Goal: Task Accomplishment & Management: Use online tool/utility

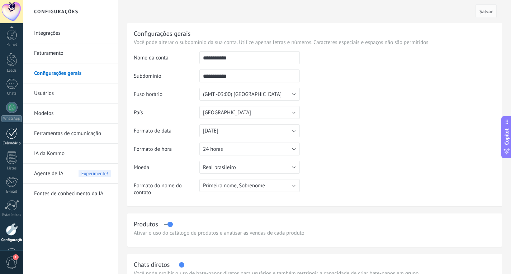
scroll to position [24, 0]
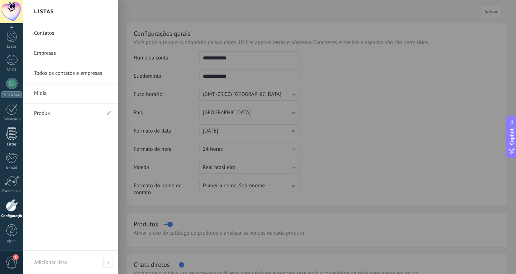
click at [12, 132] on div at bounding box center [11, 134] width 11 height 13
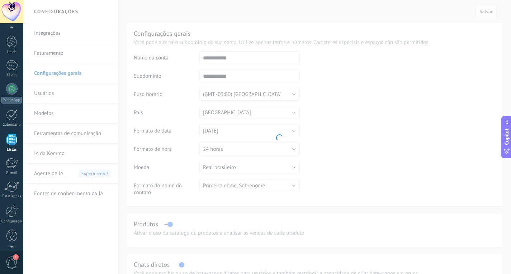
scroll to position [19, 0]
click at [69, 36] on body ".abecls-1,.abecls-2{fill-rule:evenodd}.abecls-2{fill:#fff} .abhcls-1{fill:none}…" at bounding box center [255, 137] width 511 height 274
drag, startPoint x: 58, startPoint y: 82, endPoint x: 46, endPoint y: 87, distance: 13.2
click at [50, 86] on body ".abecls-1,.abecls-2{fill-rule:evenodd}.abecls-2{fill:#fff} .abhcls-1{fill:none}…" at bounding box center [255, 137] width 511 height 274
drag, startPoint x: 33, startPoint y: 92, endPoint x: 8, endPoint y: 109, distance: 30.1
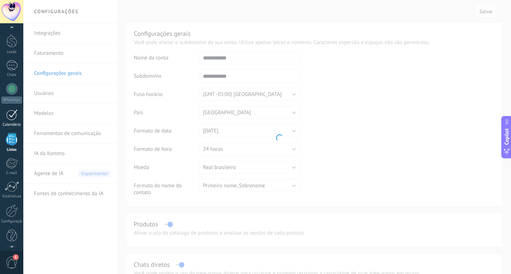
click at [16, 101] on body ".abecls-1,.abecls-2{fill-rule:evenodd}.abecls-2{fill:#fff} .abhcls-1{fill:none}…" at bounding box center [255, 137] width 511 height 274
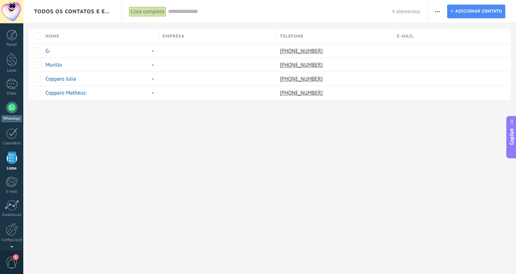
click at [15, 103] on div at bounding box center [11, 107] width 11 height 11
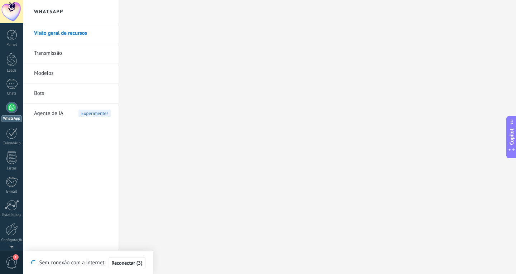
click at [49, 51] on link "Transmissão" at bounding box center [72, 53] width 77 height 20
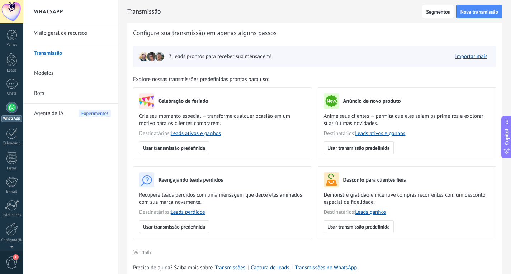
click at [157, 57] on img at bounding box center [160, 57] width 10 height 10
click at [472, 57] on link "Importar mais" at bounding box center [471, 56] width 32 height 7
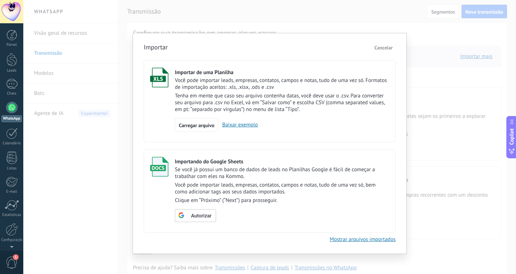
click at [375, 47] on span "Cancelar" at bounding box center [384, 47] width 18 height 6
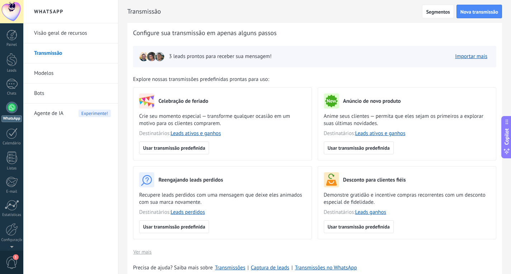
click at [44, 35] on link "Visão geral de recursos" at bounding box center [72, 33] width 77 height 20
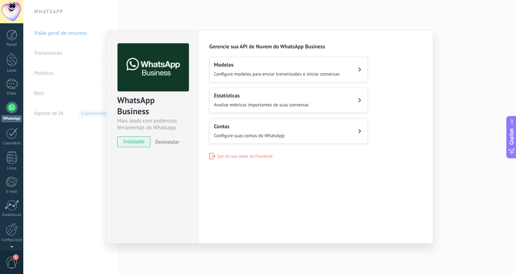
click at [68, 153] on div "WhatsApp Business Mais leads com poderosas ferramentas do Whatsapp instalado De…" at bounding box center [269, 137] width 493 height 274
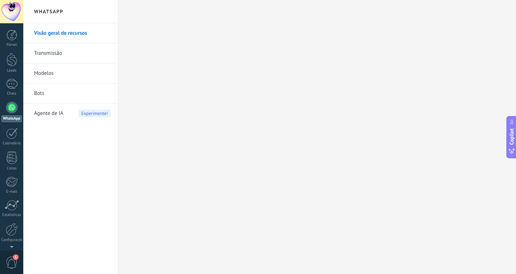
click at [74, 72] on link "Modelos" at bounding box center [72, 73] width 77 height 20
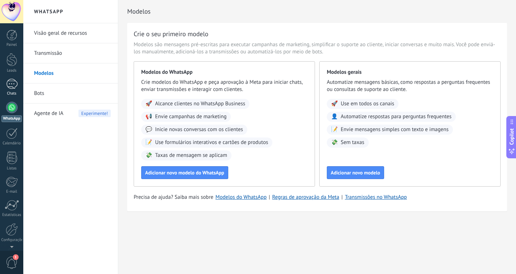
click at [11, 83] on div at bounding box center [11, 84] width 11 height 10
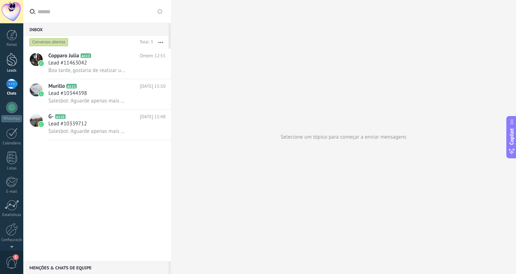
click at [9, 68] on link "Leads" at bounding box center [11, 63] width 23 height 20
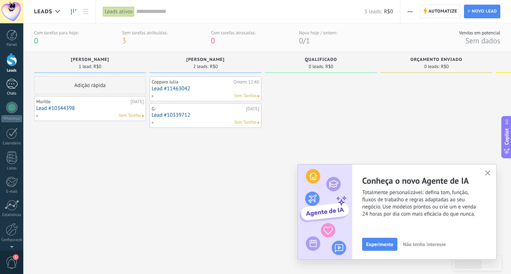
click at [10, 85] on div at bounding box center [11, 84] width 11 height 10
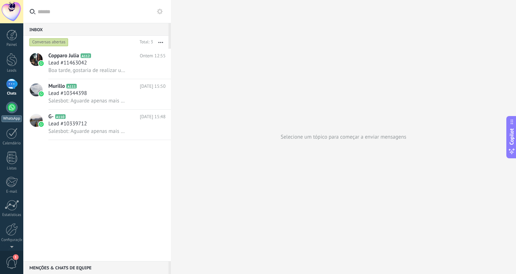
click at [11, 111] on div at bounding box center [11, 107] width 11 height 11
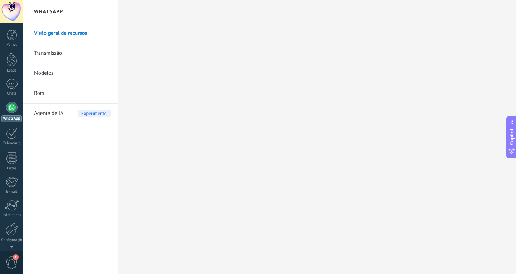
click at [61, 70] on link "Modelos" at bounding box center [72, 73] width 77 height 20
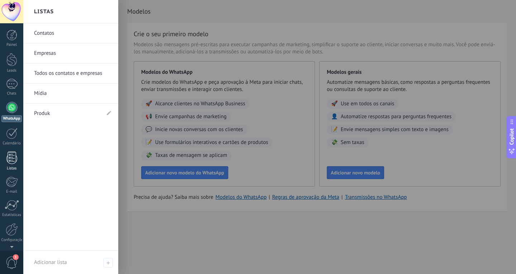
click at [10, 167] on div "Listas" at bounding box center [11, 168] width 21 height 5
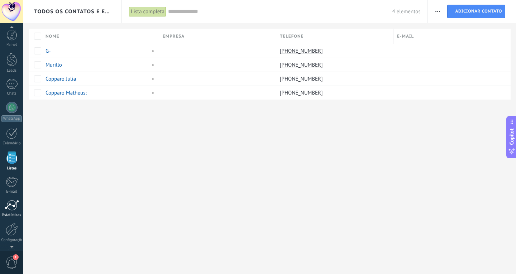
click at [13, 207] on div at bounding box center [12, 205] width 14 height 11
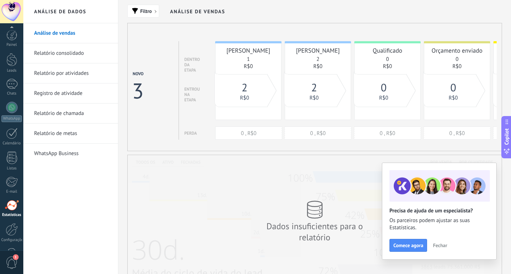
scroll to position [24, 0]
click at [86, 57] on link "Relatório consolidado" at bounding box center [72, 53] width 77 height 20
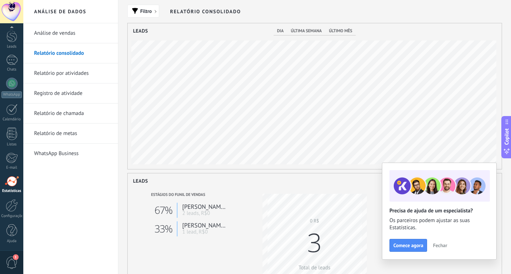
scroll to position [146, 374]
click at [73, 75] on link "Relatório por atividades" at bounding box center [72, 73] width 77 height 20
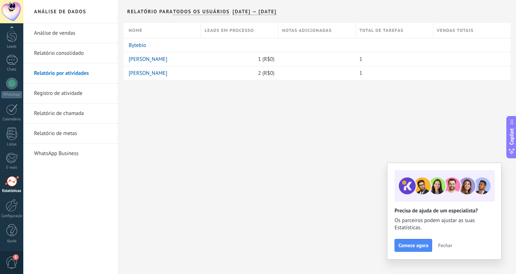
click at [64, 96] on link "Registro de atividade" at bounding box center [72, 94] width 77 height 20
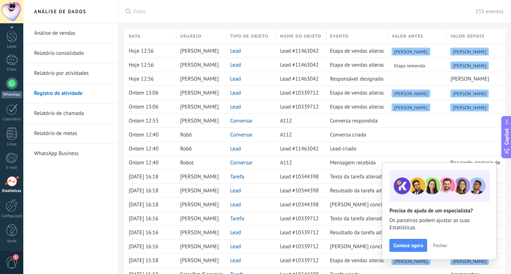
click at [10, 81] on div at bounding box center [11, 83] width 11 height 11
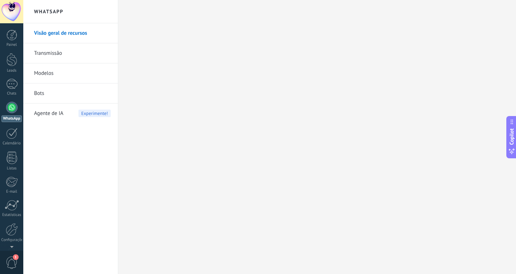
click at [58, 75] on link "Modelos" at bounding box center [72, 73] width 77 height 20
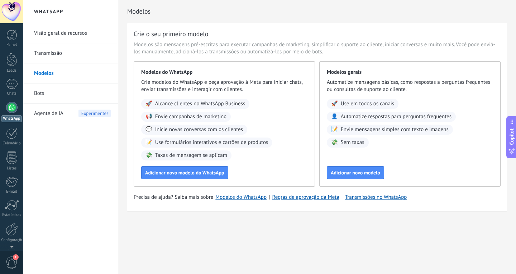
click at [61, 57] on link "Transmissão" at bounding box center [72, 53] width 77 height 20
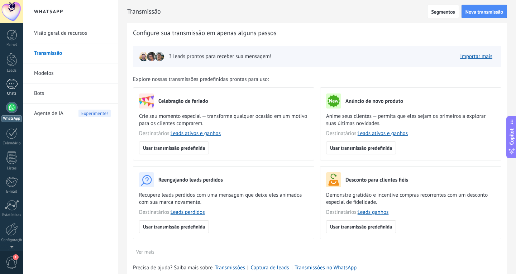
click at [13, 85] on div at bounding box center [11, 84] width 11 height 10
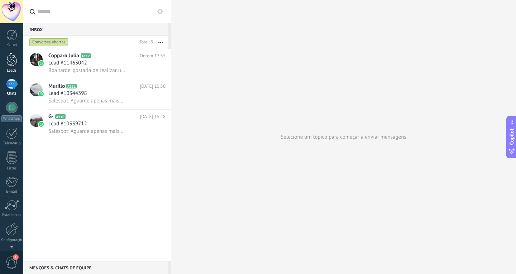
click at [9, 65] on div at bounding box center [11, 59] width 11 height 13
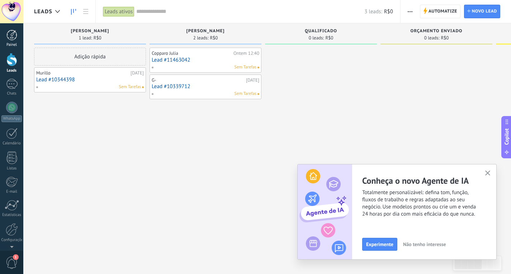
click at [15, 43] on div "Painel" at bounding box center [11, 45] width 21 height 5
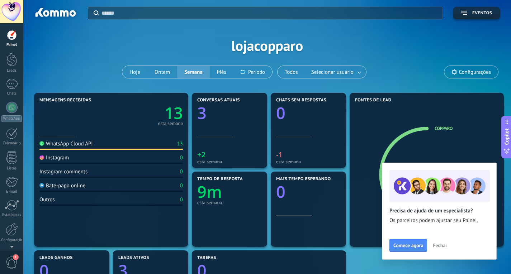
click at [12, 10] on div at bounding box center [11, 11] width 23 height 23
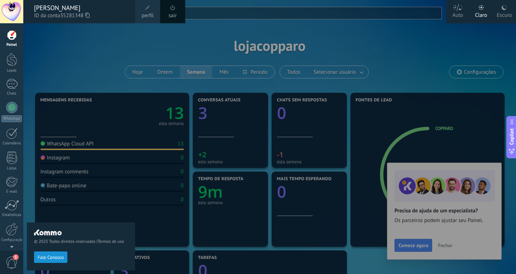
click at [73, 167] on div "© 2025 Todos direitos reservados | Termos de uso Fale Conosco" at bounding box center [81, 148] width 108 height 251
click at [181, 76] on div at bounding box center [281, 137] width 516 height 274
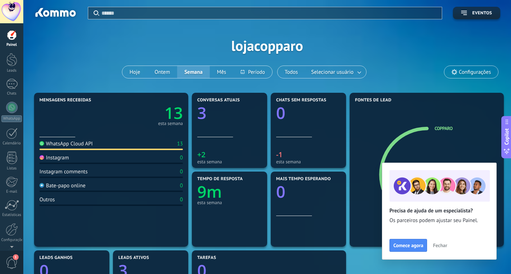
click at [13, 9] on div at bounding box center [11, 11] width 23 height 23
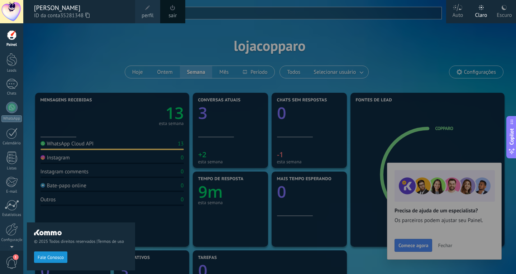
click at [38, 67] on div "© 2025 Todos direitos reservados | Termos de uso Fale Conosco" at bounding box center [81, 148] width 108 height 251
click at [14, 60] on div at bounding box center [11, 59] width 11 height 13
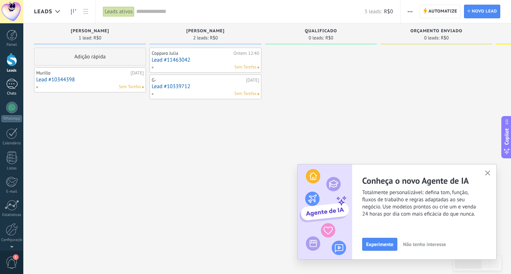
click at [11, 89] on link "Chats" at bounding box center [11, 87] width 23 height 17
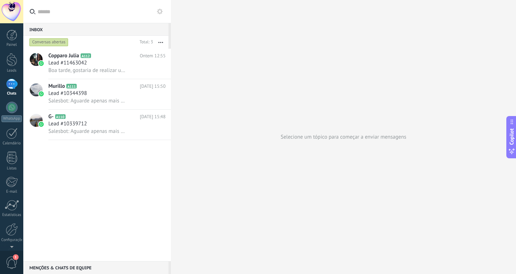
click at [32, 30] on div "Inbox 0" at bounding box center [95, 29] width 145 height 13
click at [48, 46] on div "Conversas abertas" at bounding box center [48, 42] width 39 height 9
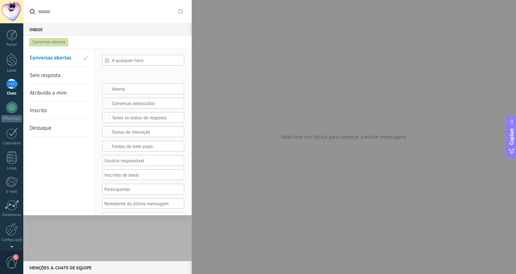
click at [48, 45] on div "Conversas abertas" at bounding box center [48, 42] width 39 height 9
click at [14, 105] on div at bounding box center [11, 107] width 11 height 11
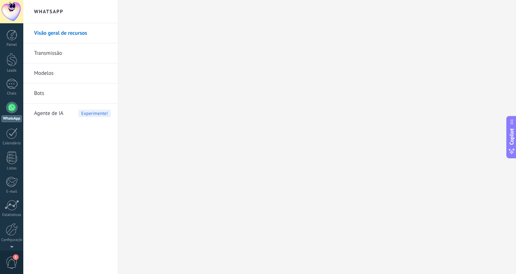
click at [42, 110] on span "Agente de IA" at bounding box center [48, 114] width 29 height 20
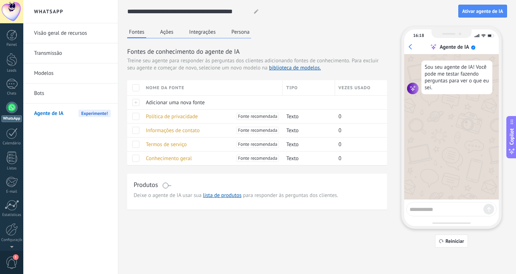
click at [43, 91] on link "Bots" at bounding box center [72, 94] width 77 height 20
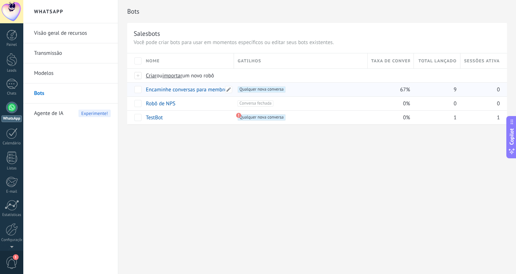
click at [203, 91] on link "Encaminhe conversas para membros da equipe usando o Round Robin" at bounding box center [226, 89] width 160 height 7
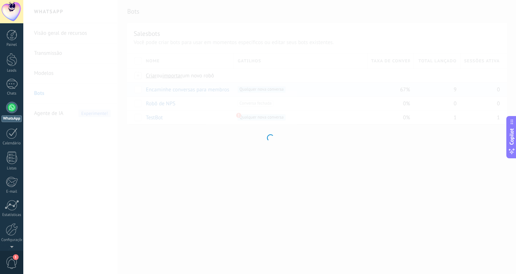
type input "**********"
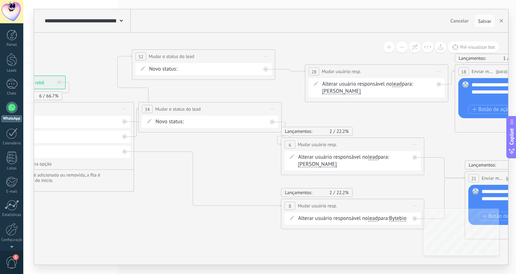
drag, startPoint x: 398, startPoint y: 177, endPoint x: 232, endPoint y: 164, distance: 166.5
drag, startPoint x: 421, startPoint y: 189, endPoint x: 345, endPoint y: 148, distance: 86.6
click at [5, 76] on div "**********" at bounding box center [5, 76] width 0 height 0
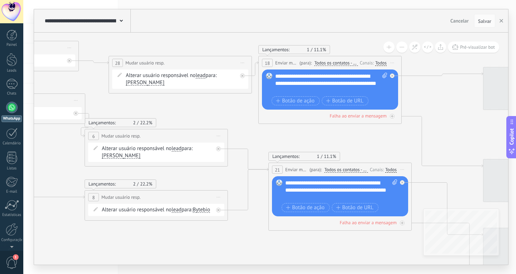
drag, startPoint x: 397, startPoint y: 123, endPoint x: 235, endPoint y: 113, distance: 162.7
click at [186, 113] on icon at bounding box center [334, 164] width 1439 height 605
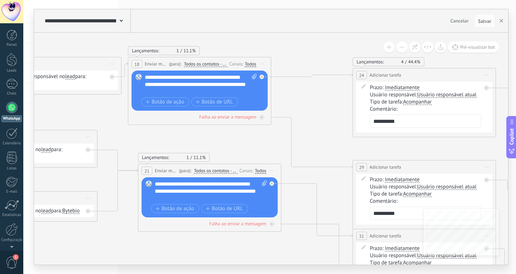
drag, startPoint x: 388, startPoint y: 138, endPoint x: 274, endPoint y: 140, distance: 113.7
click at [274, 140] on icon at bounding box center [203, 176] width 1439 height 627
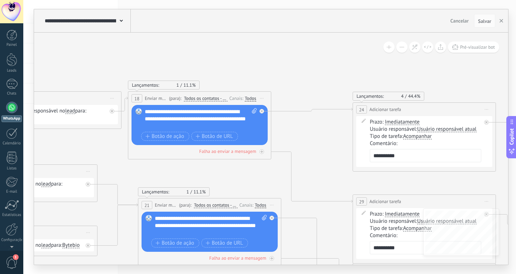
click at [402, 49] on button at bounding box center [401, 47] width 11 height 11
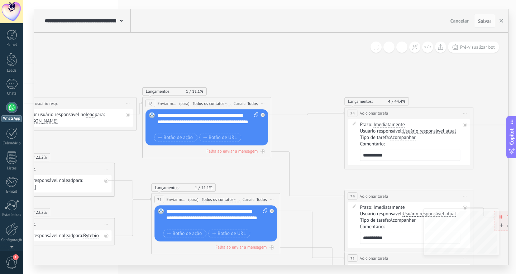
click at [402, 49] on button at bounding box center [401, 47] width 11 height 11
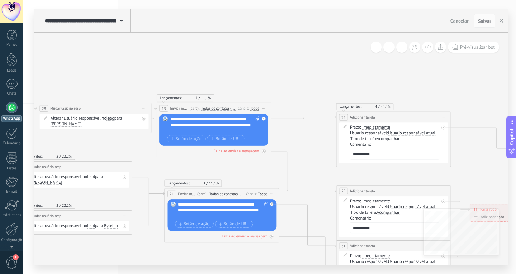
click at [402, 49] on button at bounding box center [401, 47] width 11 height 11
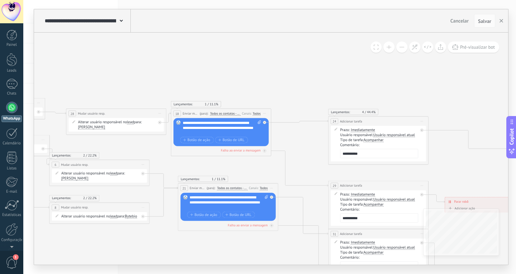
click at [402, 49] on button at bounding box center [401, 47] width 11 height 11
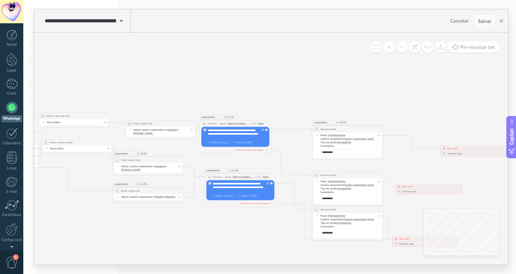
click at [402, 49] on button at bounding box center [401, 47] width 11 height 11
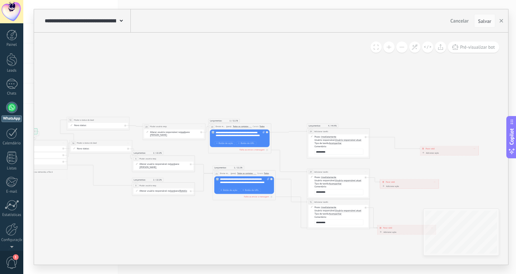
click at [402, 49] on button at bounding box center [401, 47] width 11 height 11
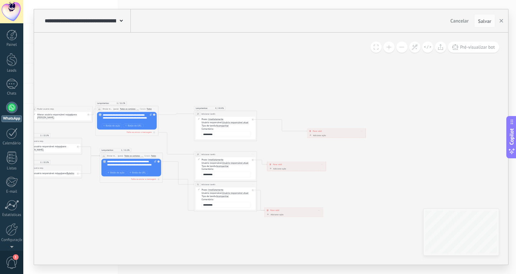
drag, startPoint x: 341, startPoint y: 108, endPoint x: 246, endPoint y: 94, distance: 96.0
click at [265, 91] on icon at bounding box center [129, 158] width 632 height 275
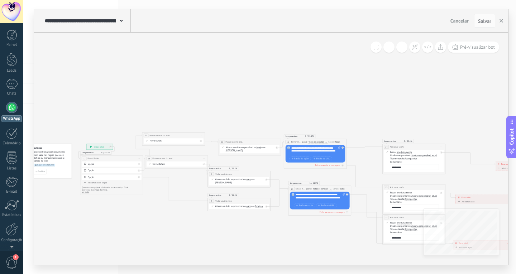
drag, startPoint x: 257, startPoint y: 91, endPoint x: 430, endPoint y: 119, distance: 175.2
click at [429, 119] on icon at bounding box center [317, 191] width 632 height 275
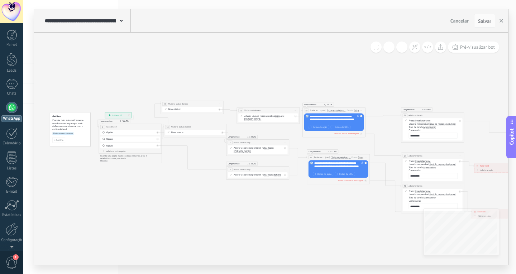
click at [389, 49] on button at bounding box center [389, 47] width 11 height 11
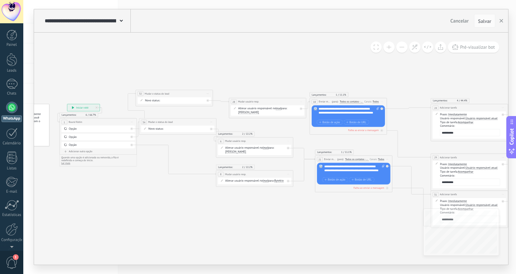
click at [389, 49] on button at bounding box center [389, 47] width 11 height 11
